Goal: Transaction & Acquisition: Obtain resource

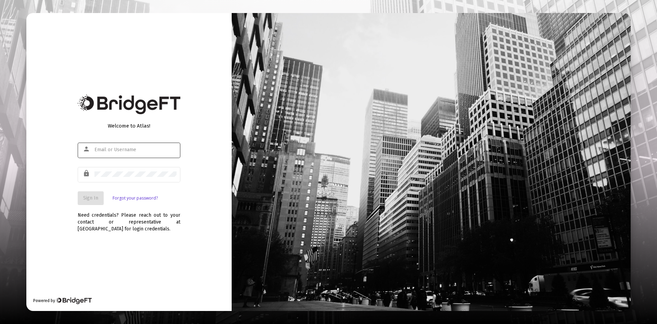
click at [124, 155] on div at bounding box center [135, 149] width 82 height 17
type input "[EMAIL_ADDRESS][DOMAIN_NAME]"
click at [87, 201] on button "Sign In" at bounding box center [91, 198] width 26 height 14
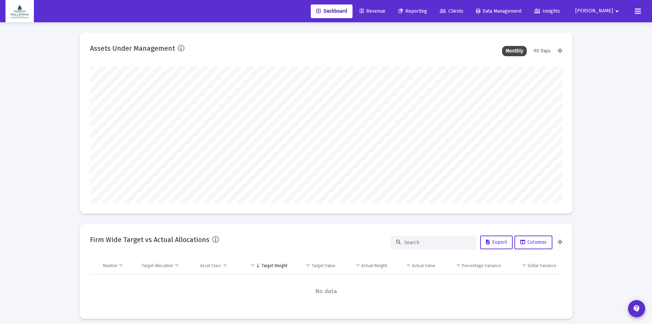
scroll to position [137, 472]
type input "[DATE]"
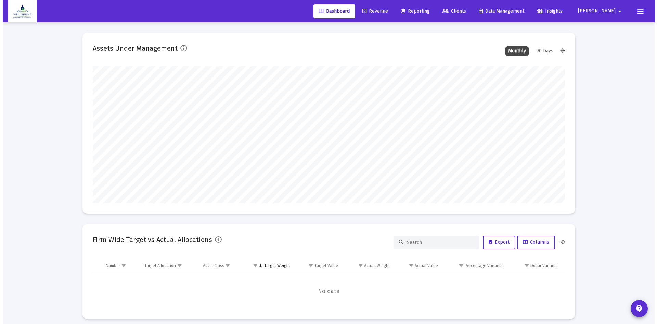
scroll to position [137, 221]
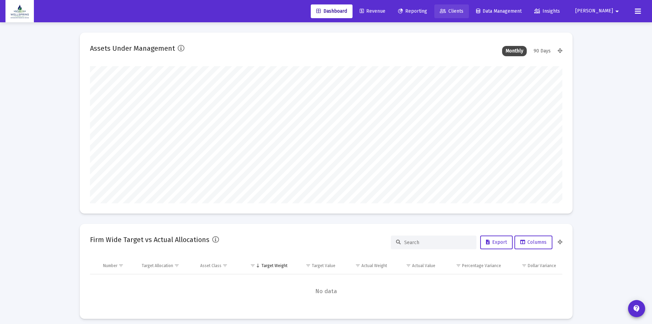
click at [464, 8] on span "Clients" at bounding box center [452, 11] width 24 height 6
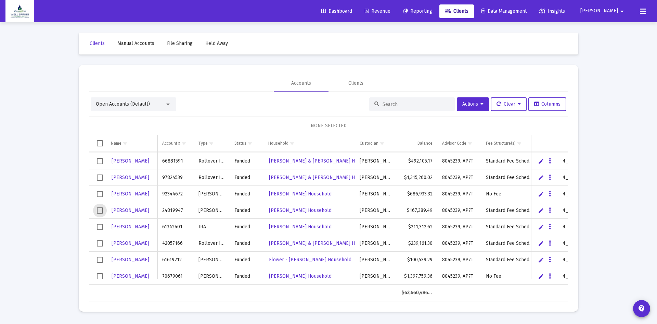
click at [99, 208] on span "Select row" at bounding box center [100, 210] width 6 height 6
click at [551, 208] on icon "Data grid" at bounding box center [550, 210] width 2 height 8
click at [572, 238] on button "Generate Report" at bounding box center [577, 240] width 61 height 16
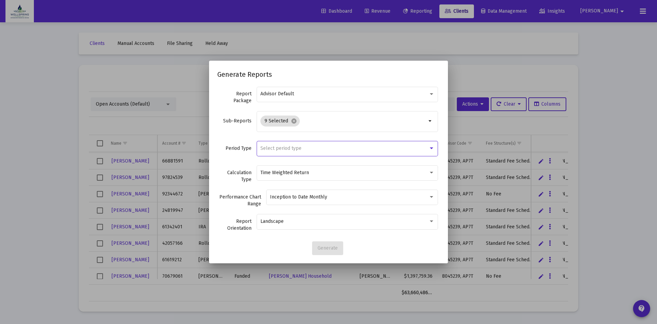
click at [430, 147] on div at bounding box center [432, 147] width 6 height 5
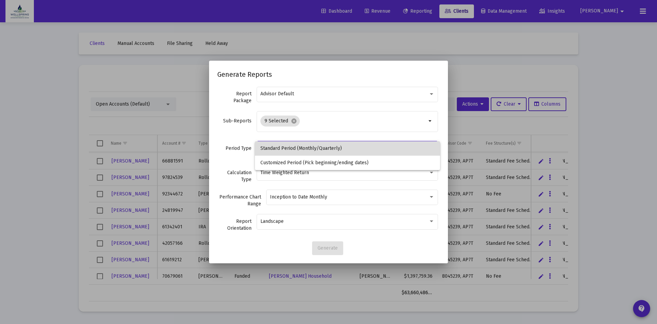
click at [430, 147] on span "Standard Period (Monthly/Quarterly)" at bounding box center [348, 148] width 174 height 14
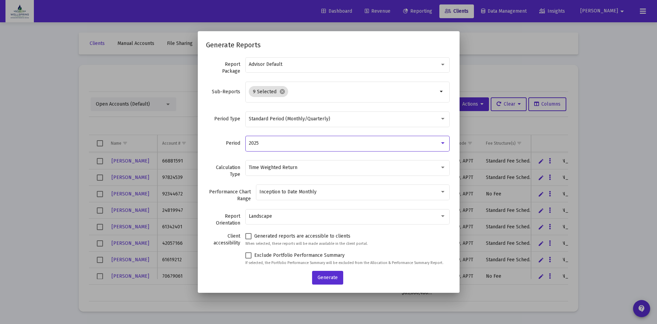
click at [441, 143] on div at bounding box center [442, 143] width 3 height 2
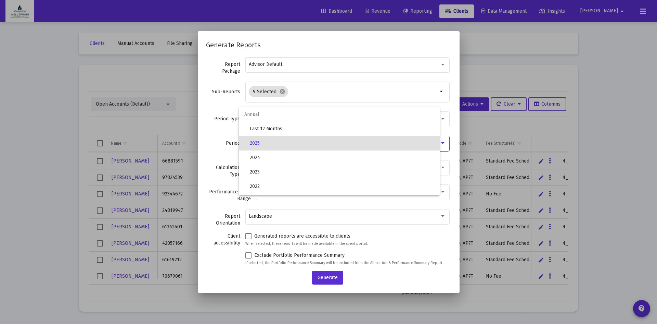
click at [251, 114] on span "Annual" at bounding box center [339, 114] width 201 height 14
click at [261, 143] on span "2025" at bounding box center [342, 143] width 185 height 14
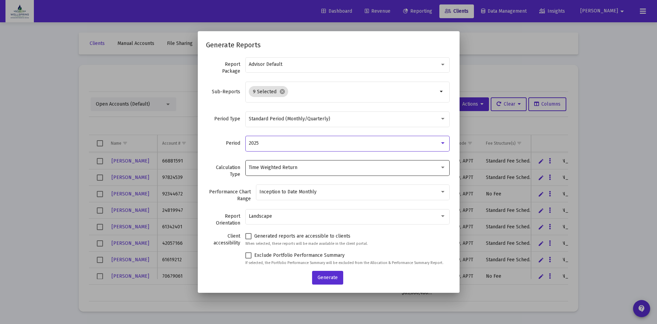
click at [440, 166] on div at bounding box center [443, 167] width 6 height 5
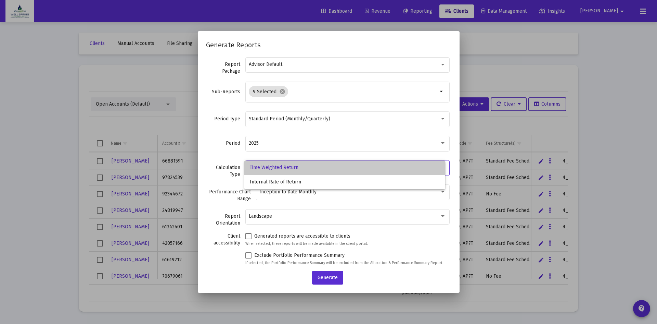
click at [438, 166] on span "Time Weighted Return" at bounding box center [345, 167] width 190 height 14
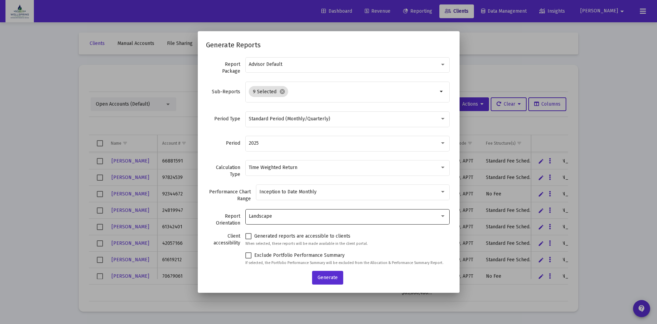
click at [438, 213] on div "Landscape" at bounding box center [347, 215] width 197 height 17
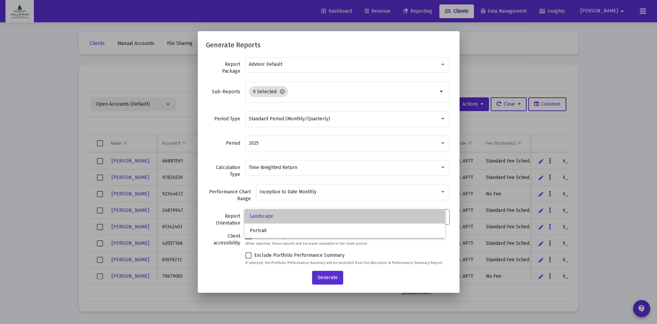
click at [438, 213] on span "Landscape" at bounding box center [345, 216] width 190 height 14
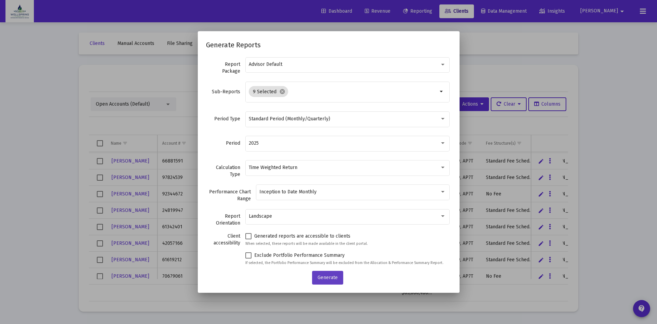
click at [330, 276] on span "Generate" at bounding box center [328, 277] width 20 height 6
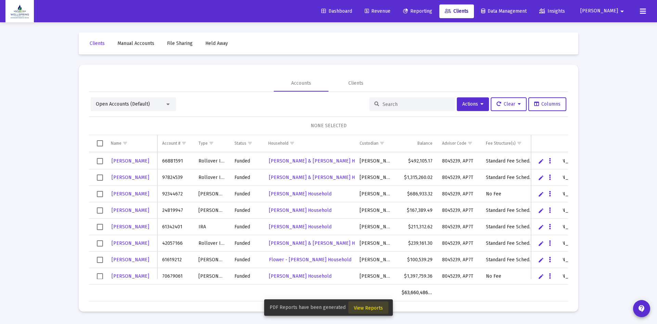
click at [368, 307] on span "View Reports" at bounding box center [368, 308] width 29 height 6
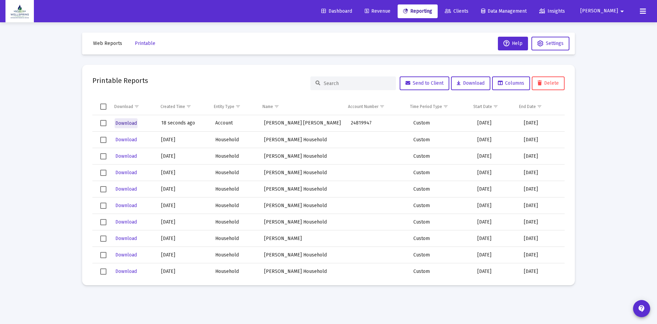
click at [128, 123] on span "Download" at bounding box center [126, 123] width 22 height 6
